Goal: Transaction & Acquisition: Purchase product/service

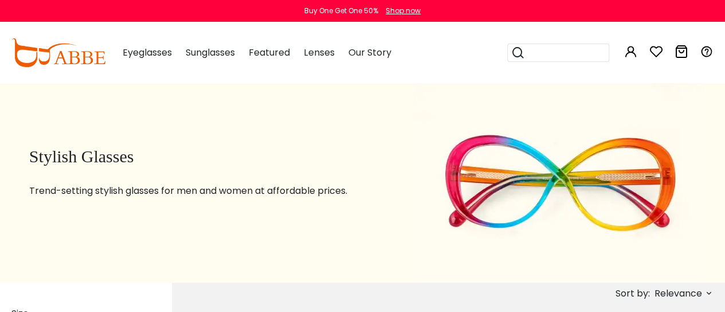
click at [154, 56] on span "Eyeglasses" at bounding box center [147, 52] width 49 height 13
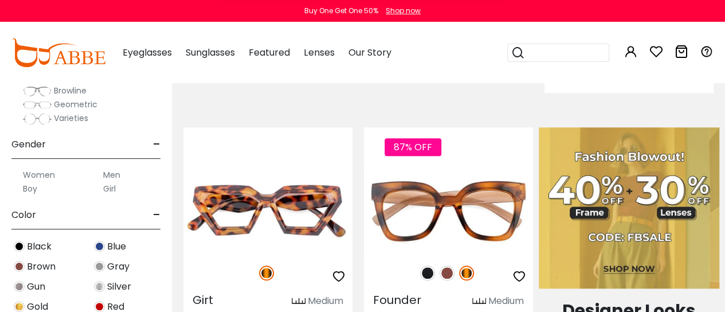
scroll to position [543, 0]
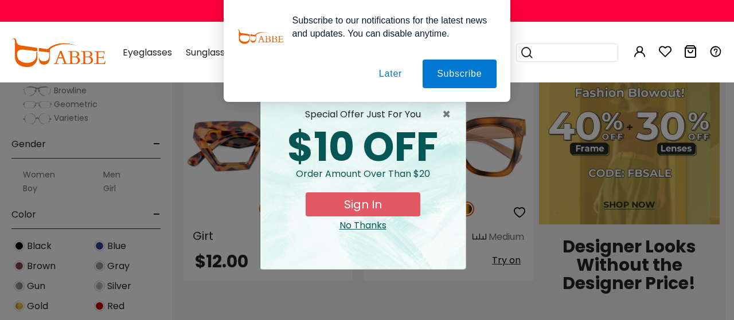
click at [0, 0] on button "Later" at bounding box center [0, 0] width 0 height 0
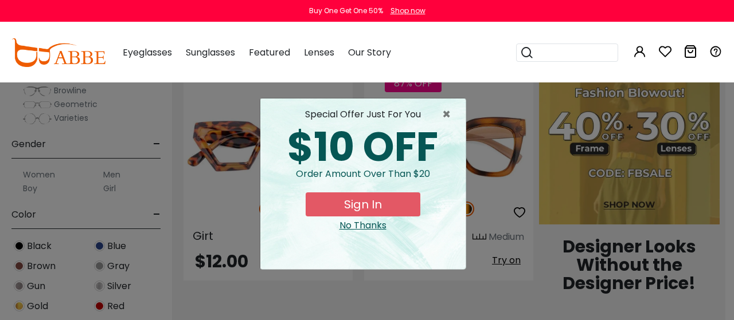
click at [351, 216] on button "Sign In" at bounding box center [363, 205] width 115 height 24
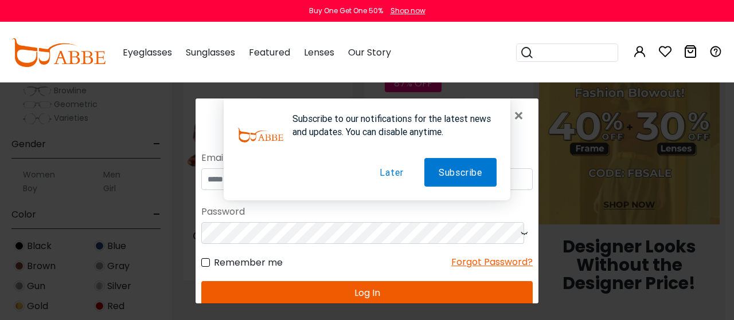
click at [385, 167] on button "Later" at bounding box center [391, 172] width 52 height 29
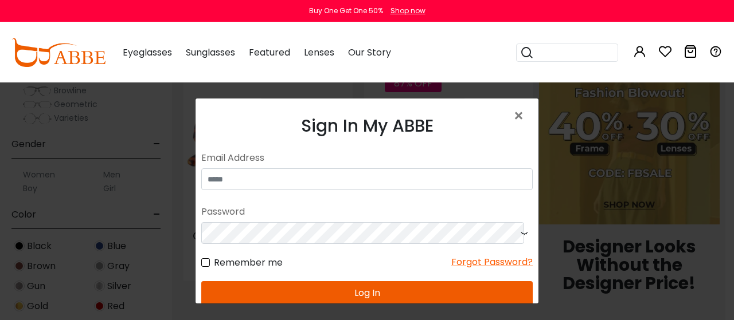
click at [503, 110] on div "Sign In My ABBE No match for email address and/or password. Please try again. E…" at bounding box center [366, 262] width 343 height 326
click at [512, 114] on span "×" at bounding box center [520, 116] width 17 height 25
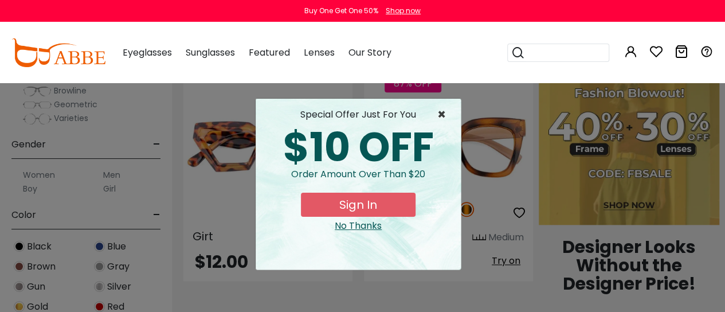
click at [441, 115] on span "×" at bounding box center [444, 115] width 14 height 14
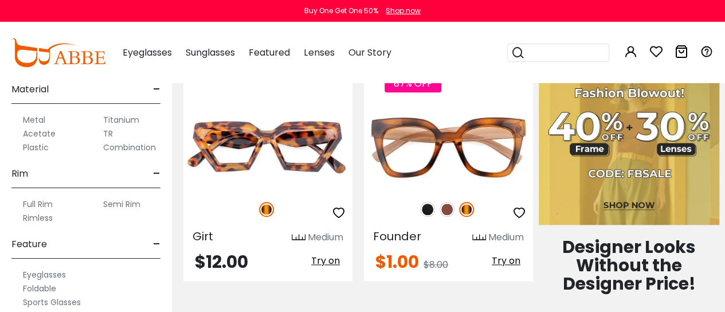
scroll to position [541, 0]
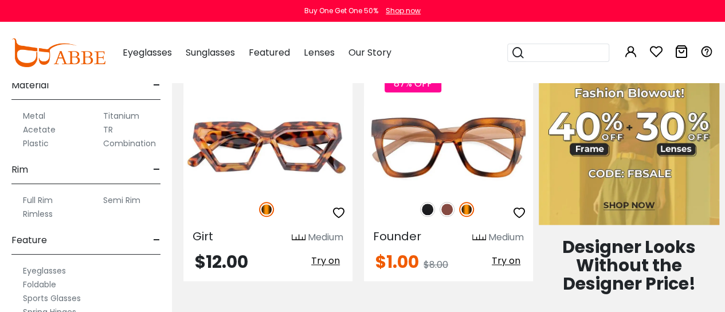
click at [120, 199] on label "Semi Rim" at bounding box center [121, 200] width 37 height 14
